Goal: Transaction & Acquisition: Purchase product/service

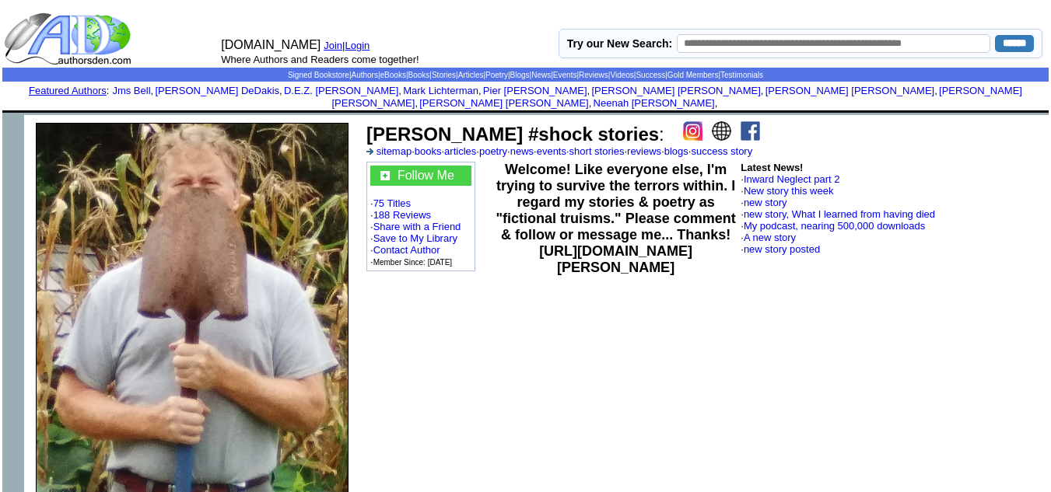
click at [400, 185] on td "Follow Me · 75 Titles · 188 Reviews · Share with a Friend · Save to My Library …" at bounding box center [421, 217] width 108 height 109
click at [395, 198] on link "75 Titles" at bounding box center [391, 204] width 37 height 12
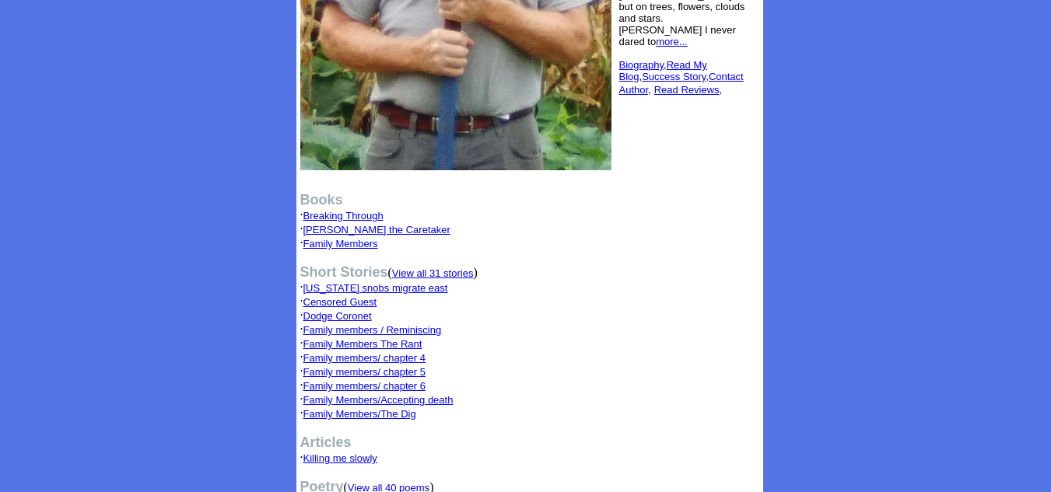
scroll to position [396, 0]
click at [371, 230] on link "[PERSON_NAME] the Caretaker" at bounding box center [376, 229] width 147 height 12
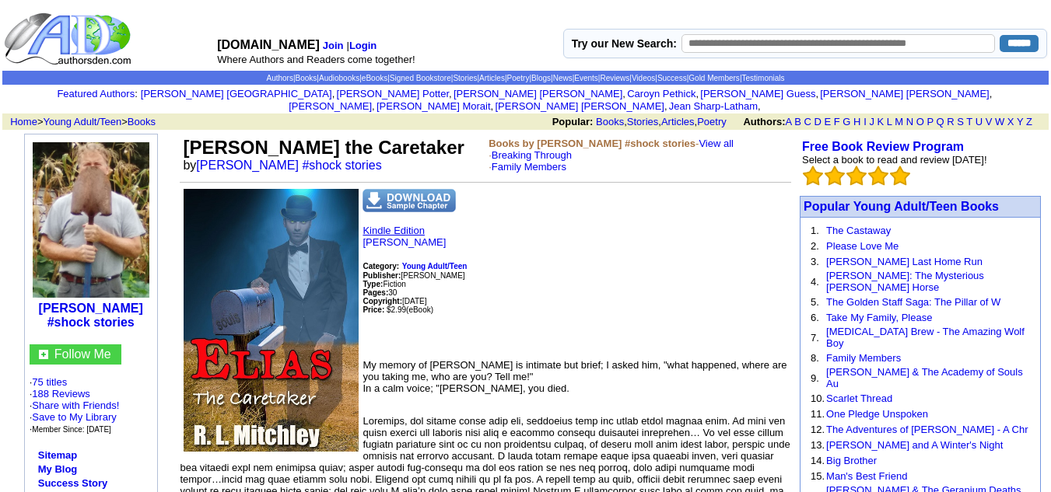
click at [398, 225] on link "Kindle Edition" at bounding box center [394, 231] width 62 height 12
click at [381, 225] on link "Kindle Edition" at bounding box center [394, 231] width 62 height 12
